Goal: Task Accomplishment & Management: Manage account settings

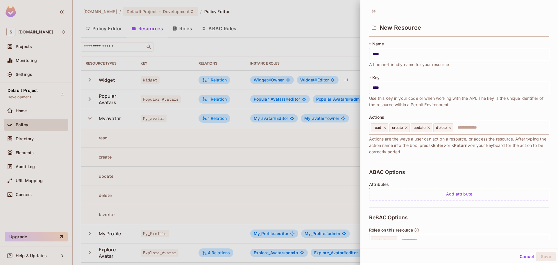
scroll to position [72, 0]
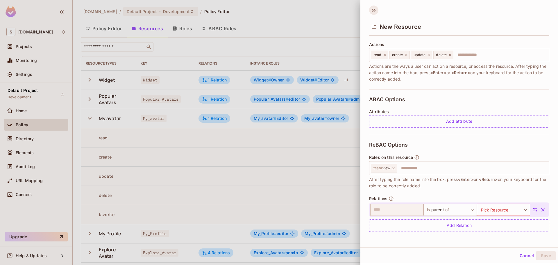
click at [375, 11] on icon at bounding box center [373, 10] width 9 height 9
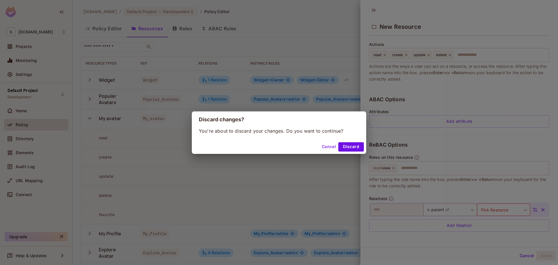
click at [348, 149] on button "Discard" at bounding box center [351, 146] width 26 height 9
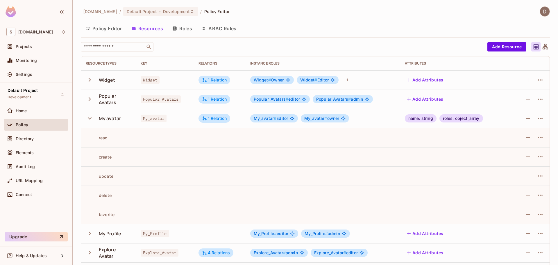
click at [306, 148] on td at bounding box center [322, 156] width 154 height 19
click at [88, 119] on icon "button" at bounding box center [90, 118] width 8 height 8
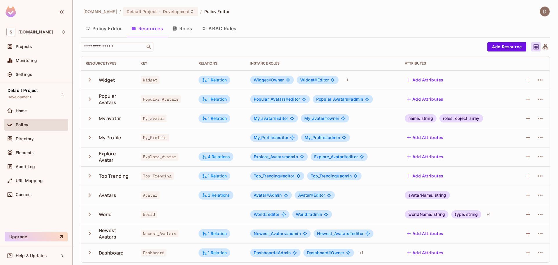
click at [185, 30] on button "Roles" at bounding box center [182, 28] width 29 height 15
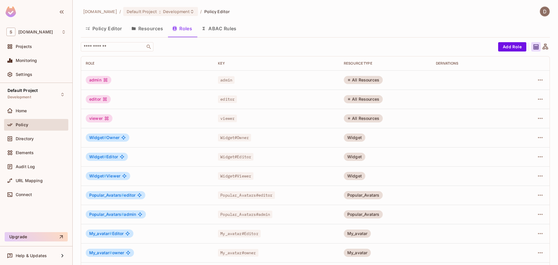
click at [152, 31] on button "Resources" at bounding box center [147, 28] width 41 height 15
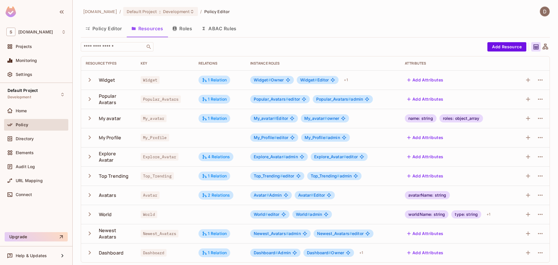
click at [179, 31] on button "Roles" at bounding box center [182, 28] width 29 height 15
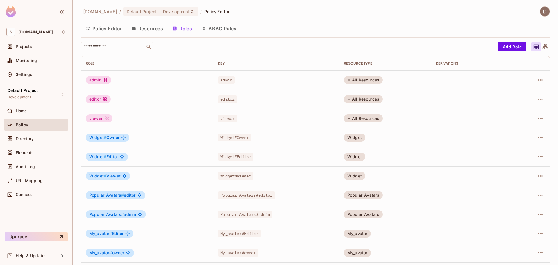
click at [148, 35] on button "Resources" at bounding box center [147, 28] width 41 height 15
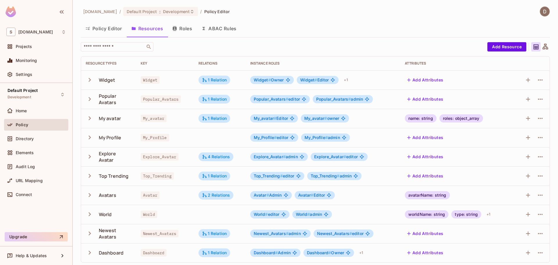
click at [184, 35] on button "Roles" at bounding box center [182, 28] width 29 height 15
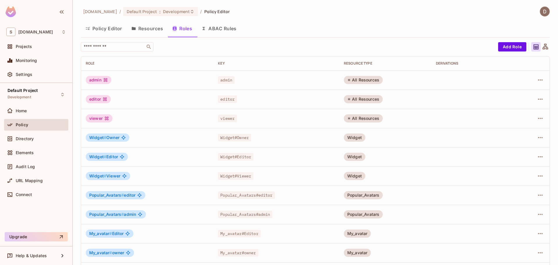
click at [183, 31] on button "Roles" at bounding box center [182, 28] width 29 height 15
click at [149, 31] on button "Resources" at bounding box center [147, 28] width 41 height 15
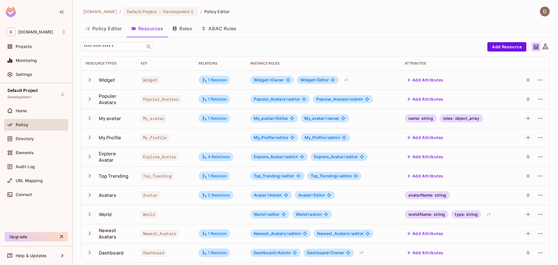
click at [194, 31] on button "Roles" at bounding box center [182, 28] width 29 height 15
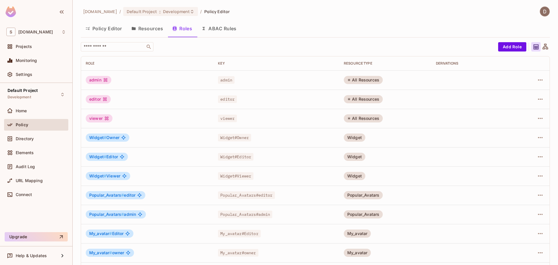
click at [357, 104] on td "All Resources" at bounding box center [385, 98] width 92 height 19
click at [536, 79] on icon "button" at bounding box center [539, 79] width 7 height 7
click at [514, 94] on div "Edit Role" at bounding box center [509, 93] width 17 height 6
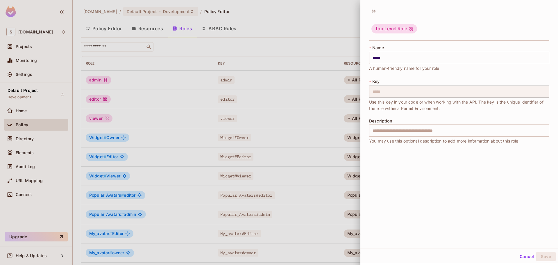
click at [374, 11] on icon at bounding box center [373, 10] width 9 height 9
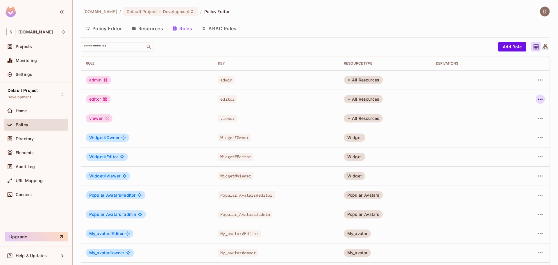
click at [537, 96] on icon "button" at bounding box center [539, 99] width 7 height 7
click at [512, 113] on div "Edit Role" at bounding box center [509, 112] width 17 height 6
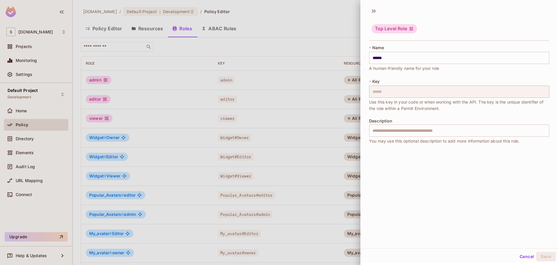
click at [371, 10] on icon at bounding box center [373, 10] width 9 height 9
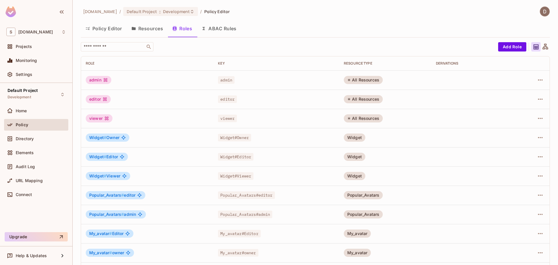
click at [530, 154] on div at bounding box center [531, 156] width 26 height 9
click at [536, 136] on icon "button" at bounding box center [539, 137] width 7 height 7
click at [521, 151] on li "Edit Role" at bounding box center [510, 150] width 51 height 13
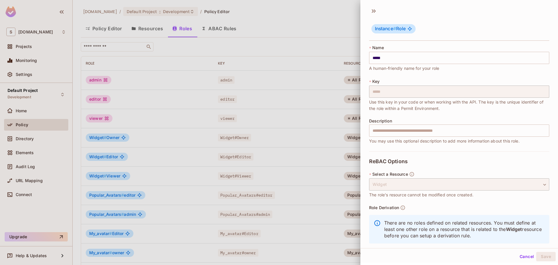
scroll to position [10, 0]
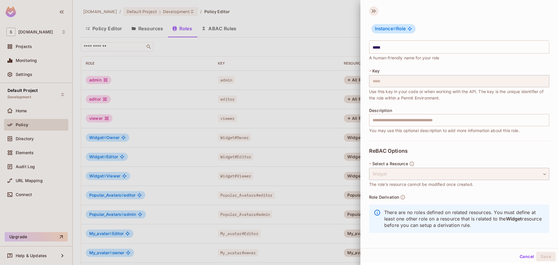
click at [373, 13] on icon at bounding box center [373, 10] width 9 height 9
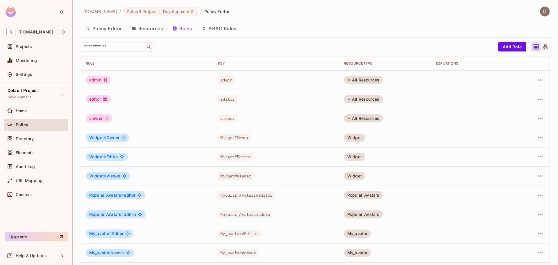
click at [371, 38] on div "[DOMAIN_NAME] / Default Project : Development / Policy Editor Policy Editor Res…" at bounding box center [315, 193] width 469 height 375
click at [311, 220] on td "Popular_Avatars#admin" at bounding box center [276, 213] width 126 height 19
